Goal: Task Accomplishment & Management: Manage account settings

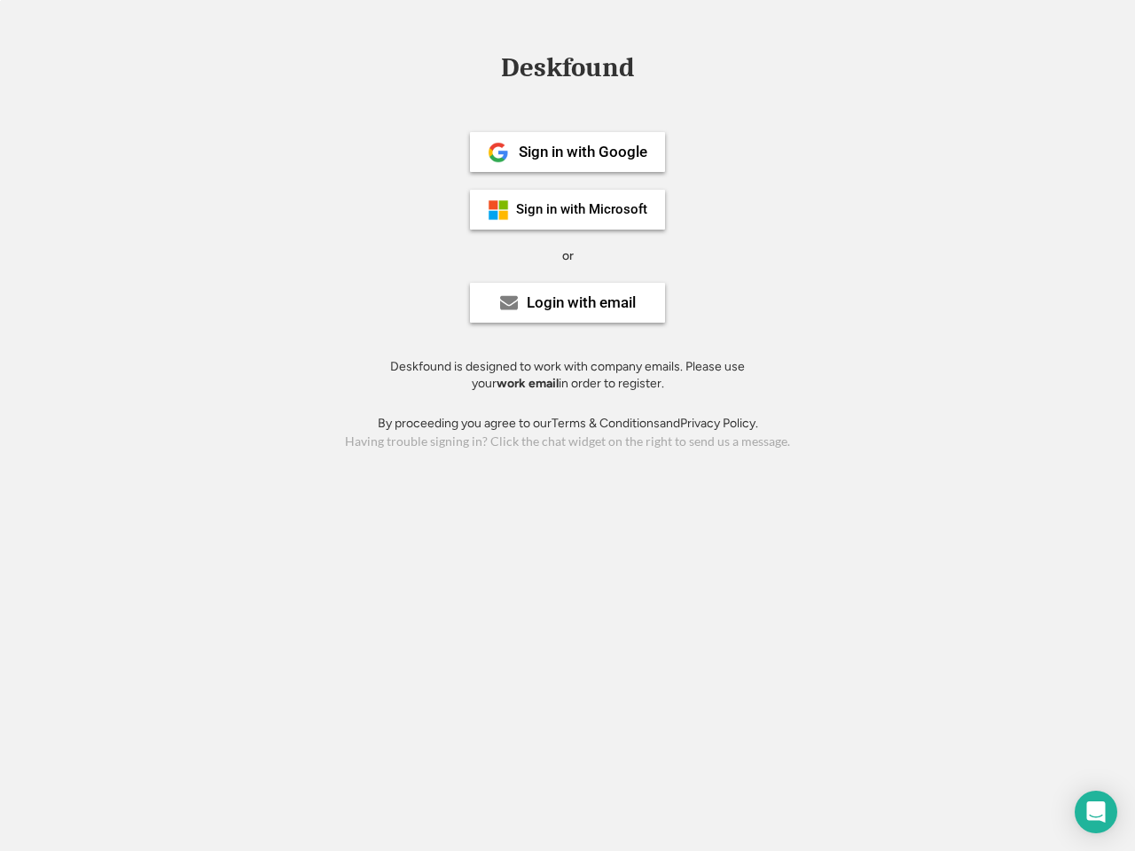
click at [567, 254] on div "or" at bounding box center [568, 256] width 12 height 18
click at [567, 71] on div "Deskfound" at bounding box center [567, 67] width 151 height 27
click at [485, 66] on div "Deskfound" at bounding box center [567, 71] width 1135 height 34
click at [567, 71] on div "Deskfound" at bounding box center [567, 67] width 151 height 27
click at [567, 255] on div "or" at bounding box center [568, 256] width 12 height 18
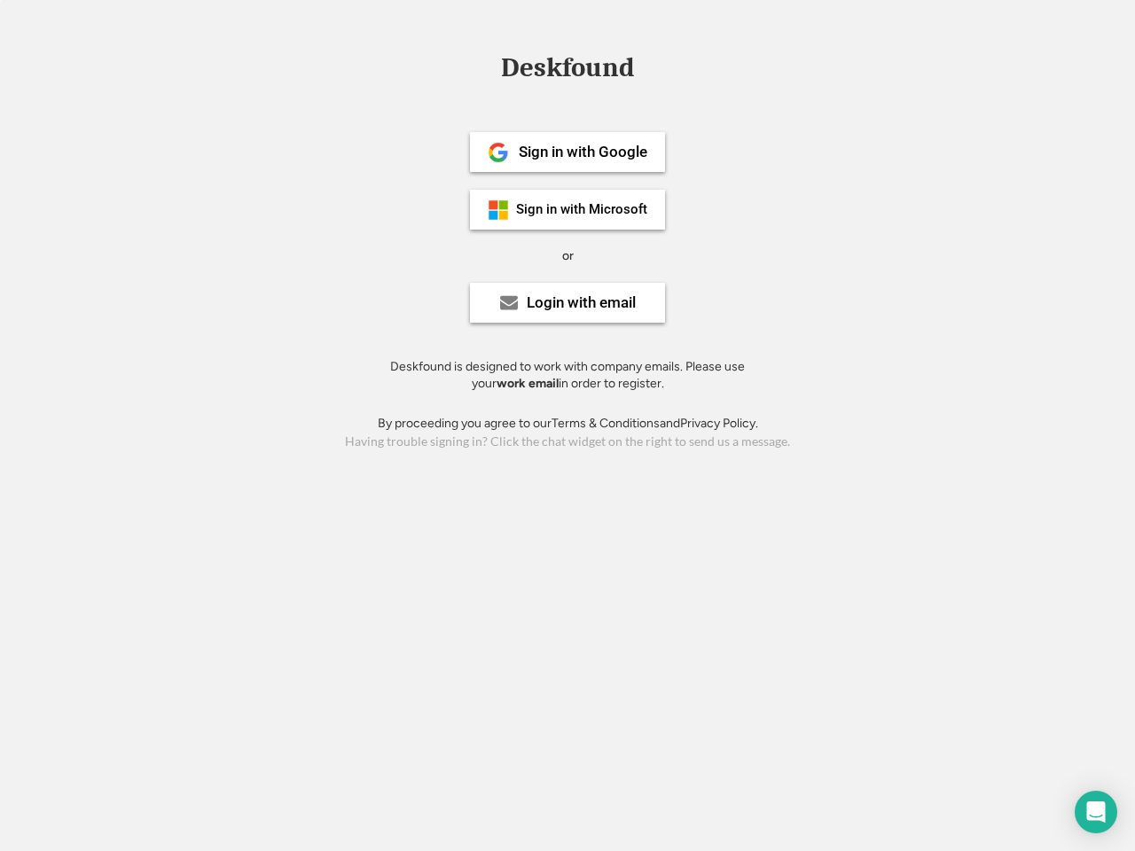
click at [567, 152] on div "Sign in with Google" at bounding box center [583, 152] width 129 height 15
click at [582, 152] on div "Sign in with Google" at bounding box center [583, 152] width 129 height 15
click at [498, 152] on img at bounding box center [498, 152] width 21 height 21
click at [567, 209] on div "Sign in with Microsoft" at bounding box center [581, 209] width 131 height 13
click at [582, 209] on div "Sign in with Microsoft" at bounding box center [581, 209] width 131 height 13
